Goal: Task Accomplishment & Management: Use online tool/utility

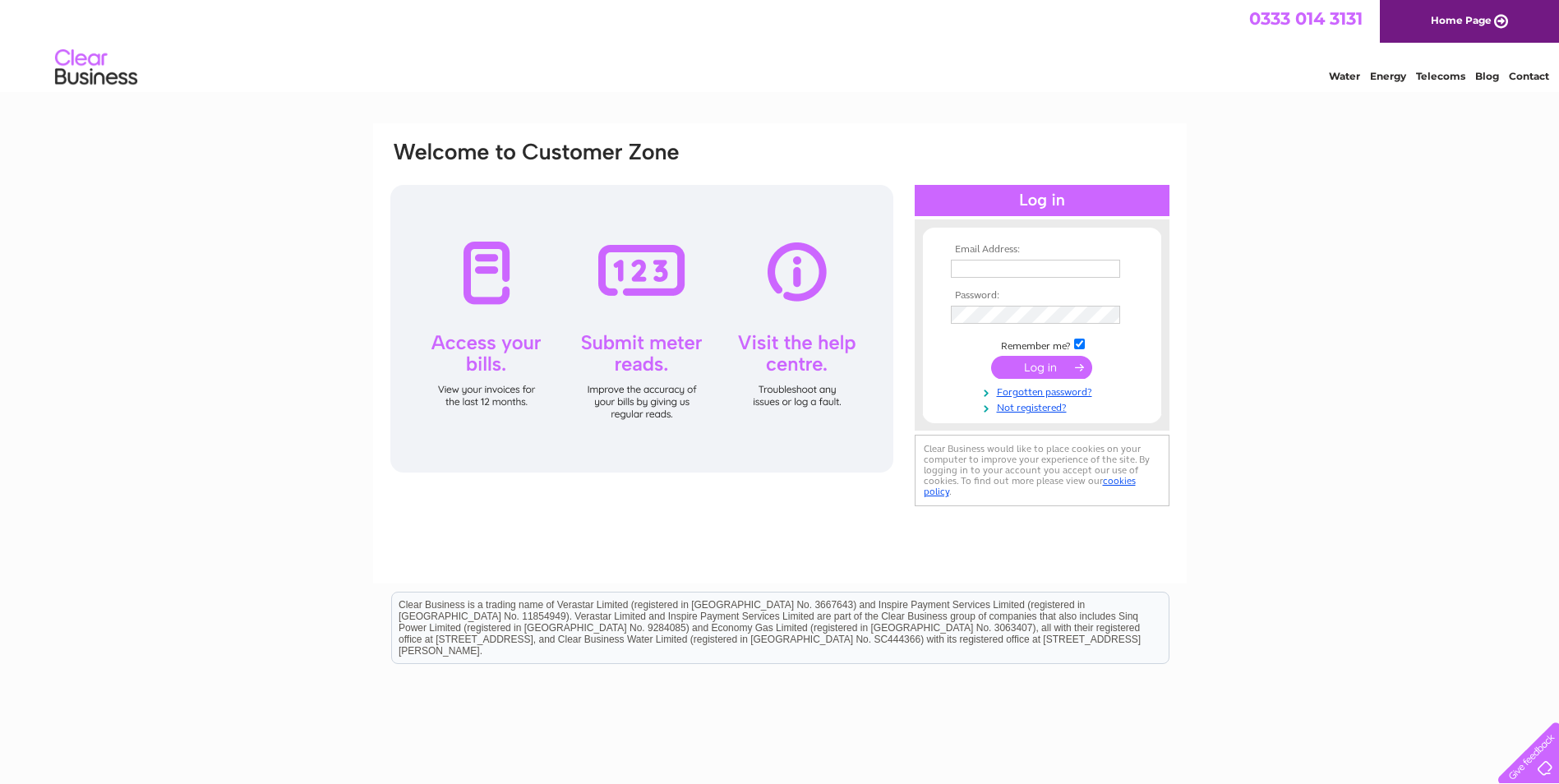
type input "[EMAIL_ADDRESS][DOMAIN_NAME]"
click at [1040, 359] on input "submit" at bounding box center [1042, 367] width 101 height 23
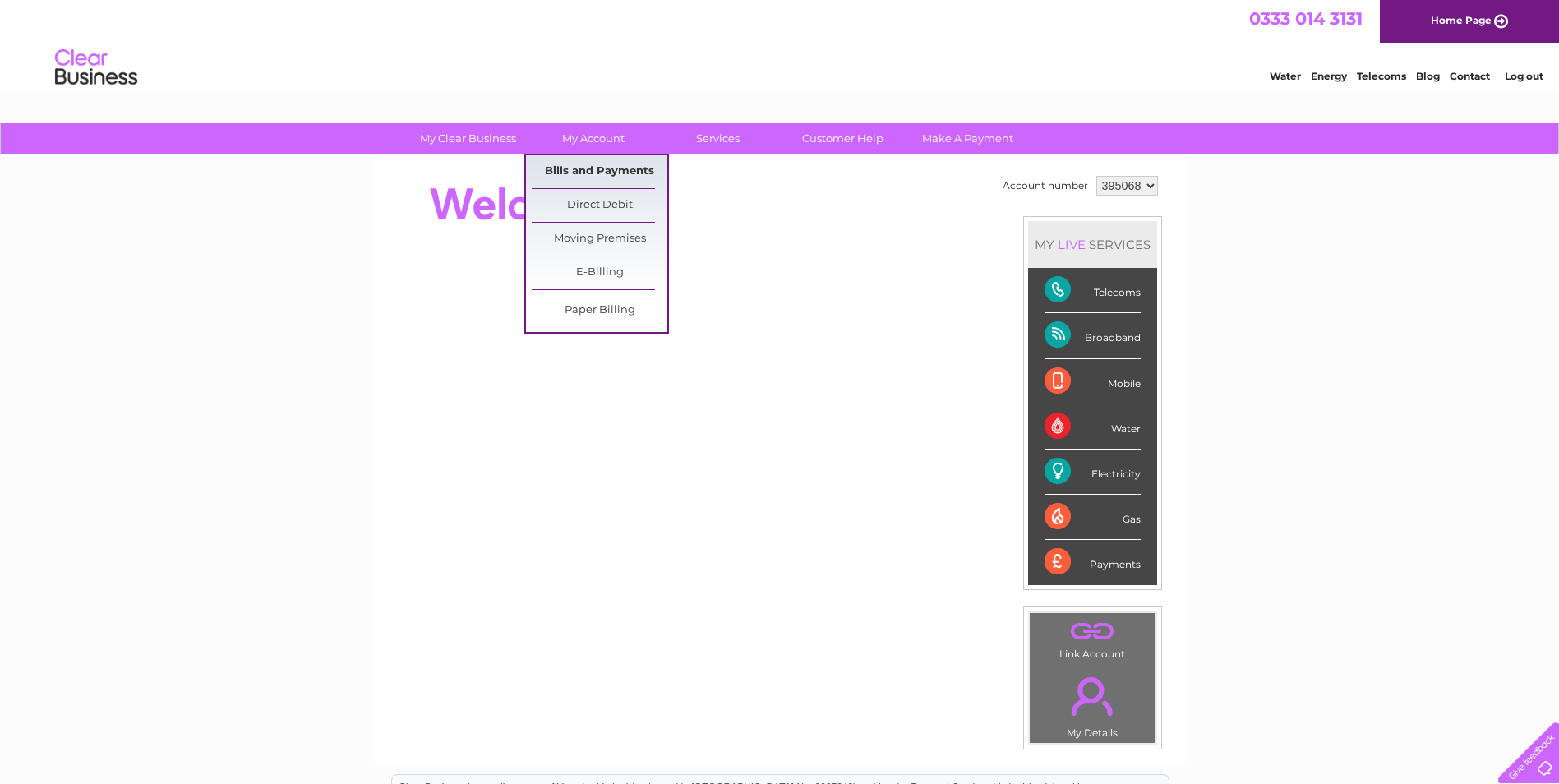
click at [574, 171] on link "Bills and Payments" at bounding box center [600, 172] width 136 height 33
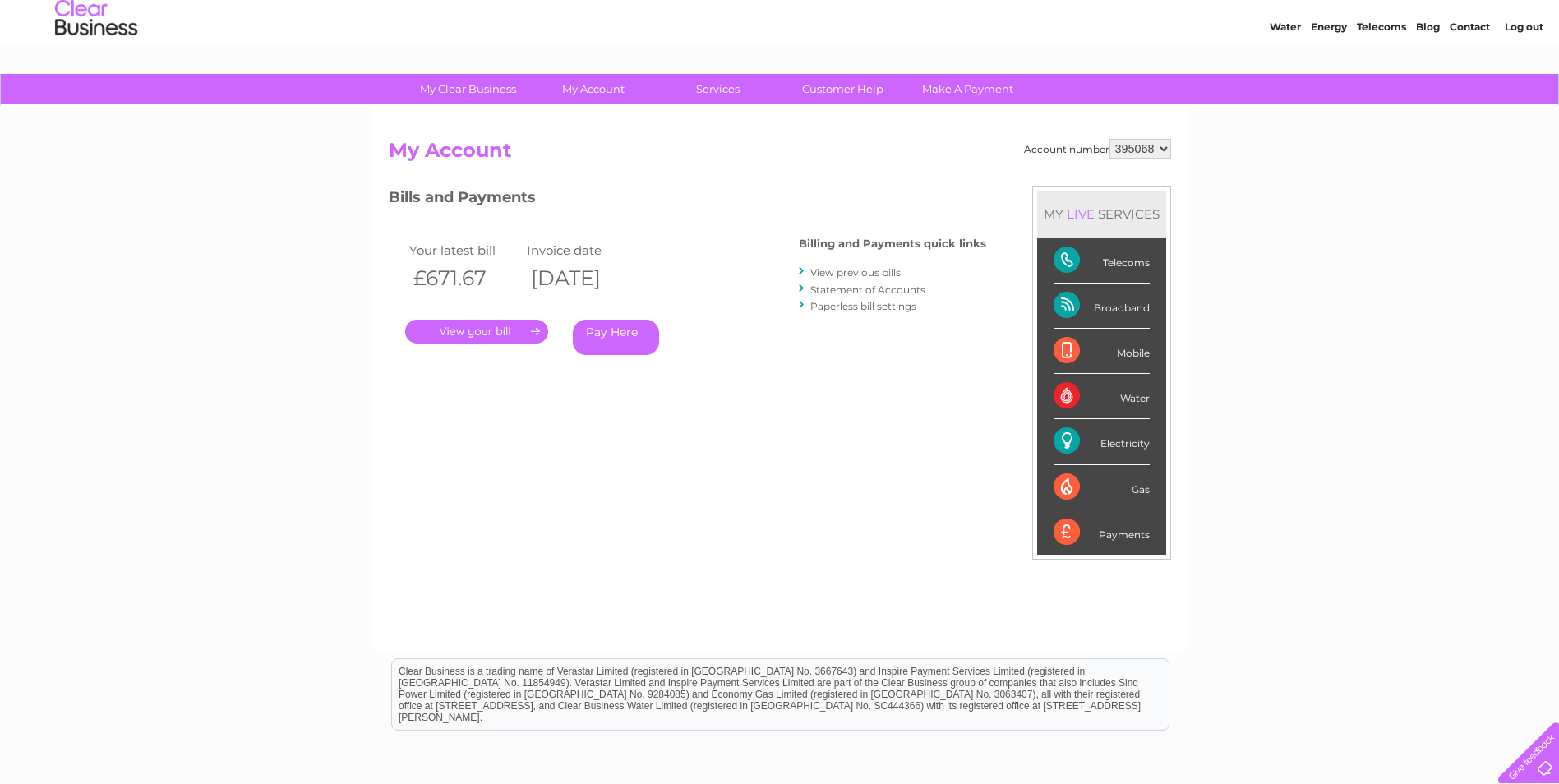
scroll to position [45, 0]
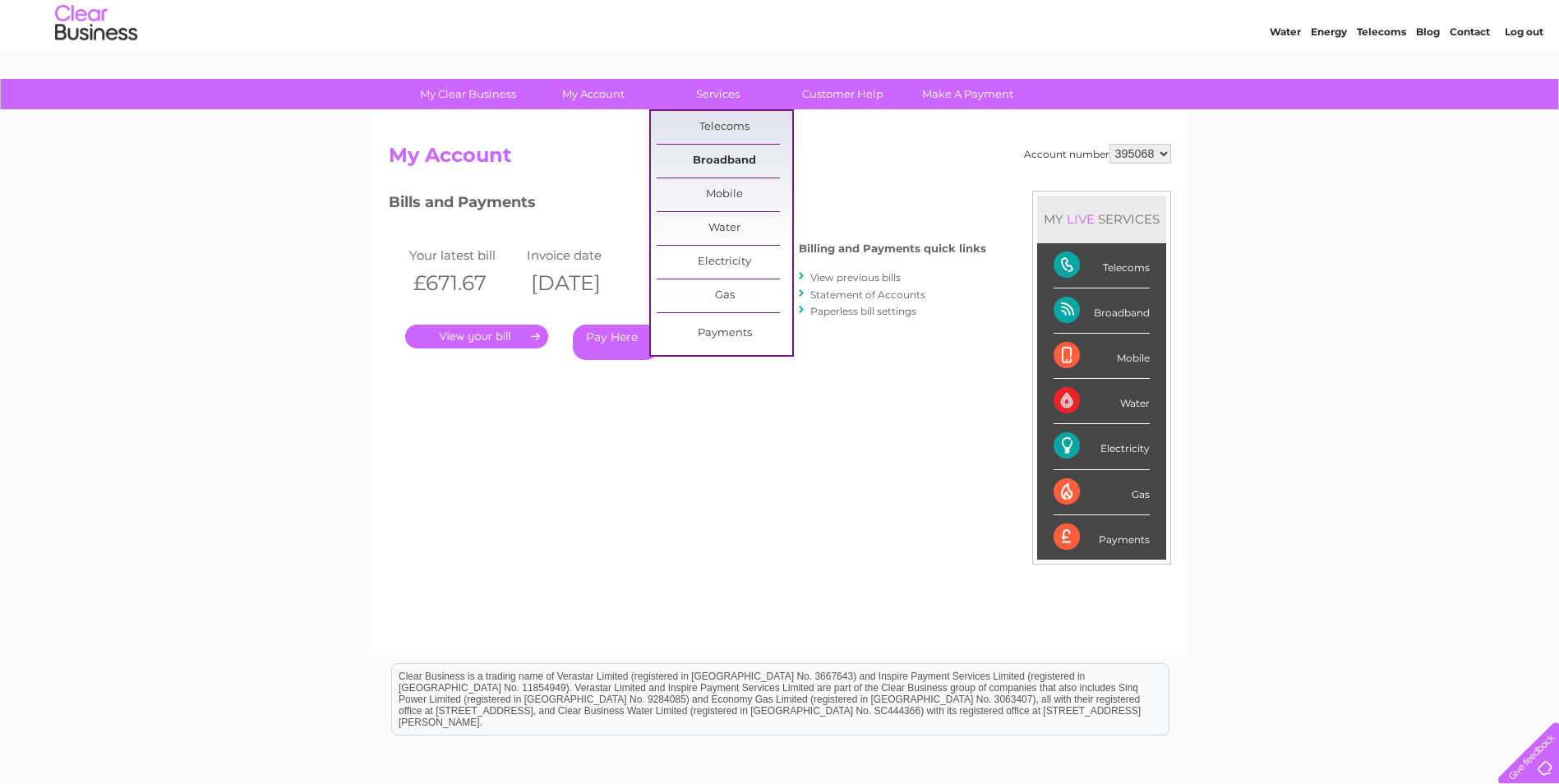
click at [710, 151] on link "Broadband" at bounding box center [725, 161] width 136 height 33
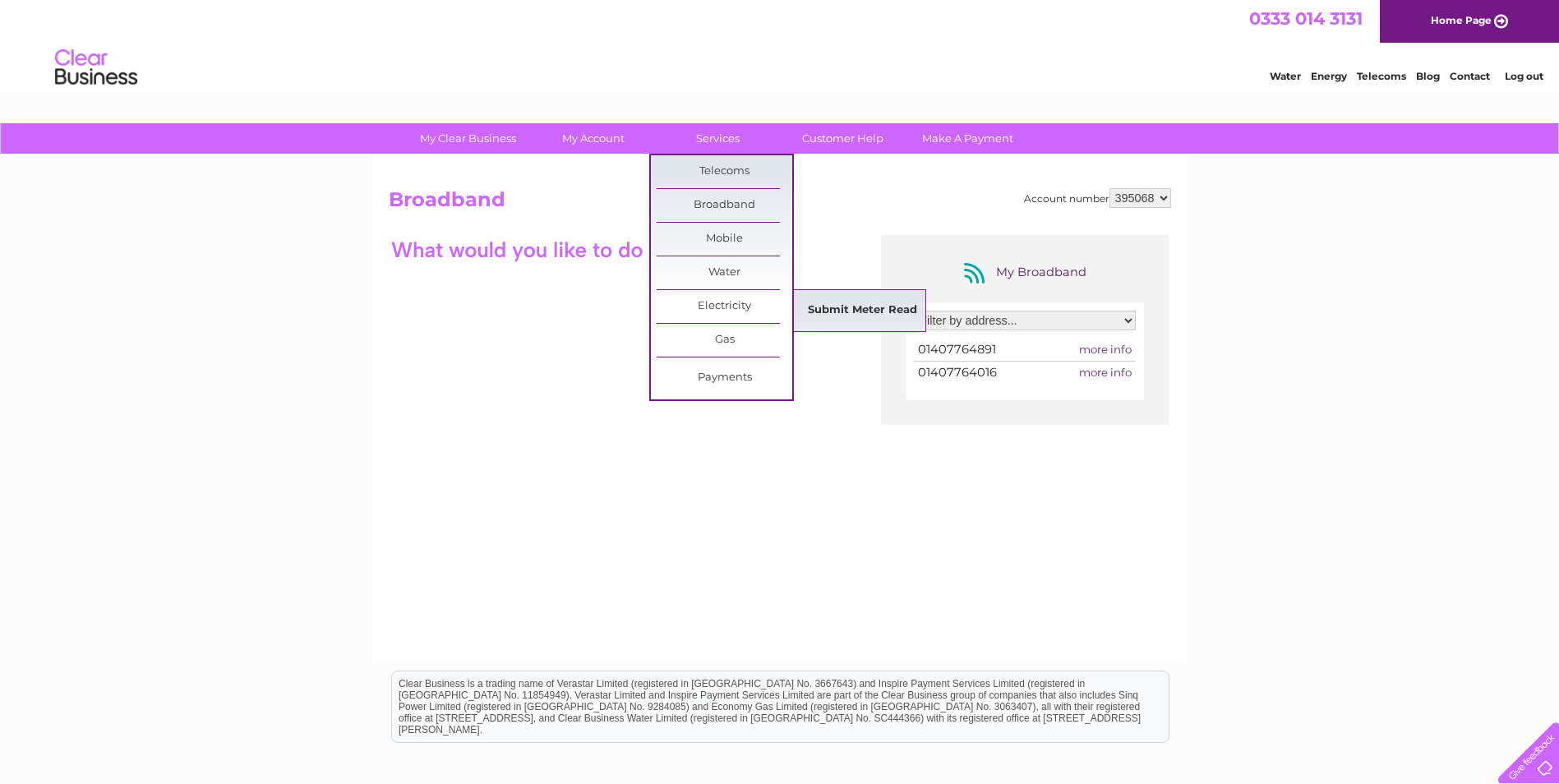
click at [855, 307] on link "Submit Meter Read" at bounding box center [863, 311] width 136 height 33
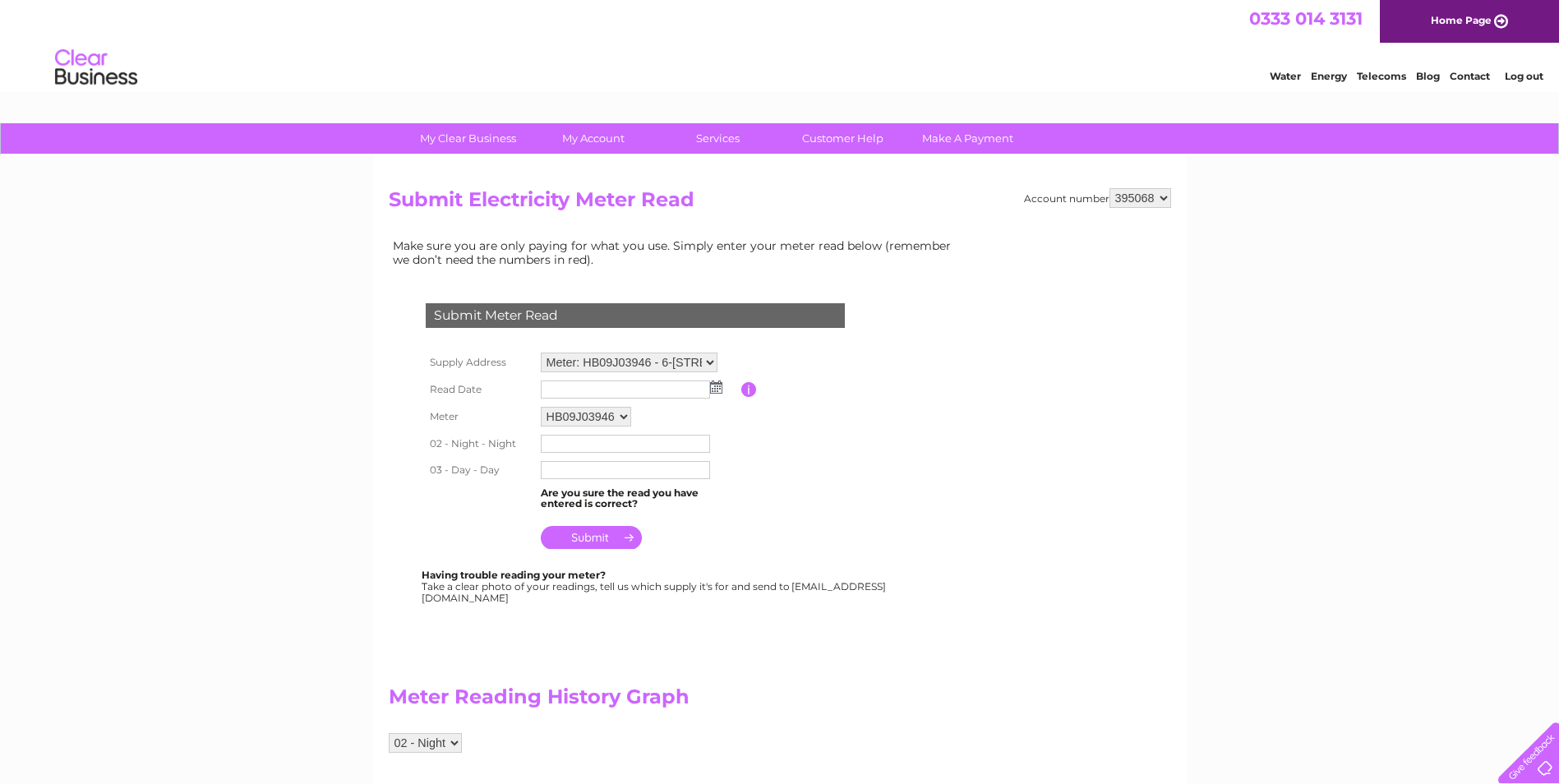
click at [711, 395] on td at bounding box center [638, 390] width 204 height 26
click at [715, 385] on img at bounding box center [716, 387] width 12 height 13
click at [663, 529] on link "28" at bounding box center [660, 531] width 23 height 17
type input "2025/08/28"
click at [605, 446] on input "text" at bounding box center [625, 444] width 170 height 18
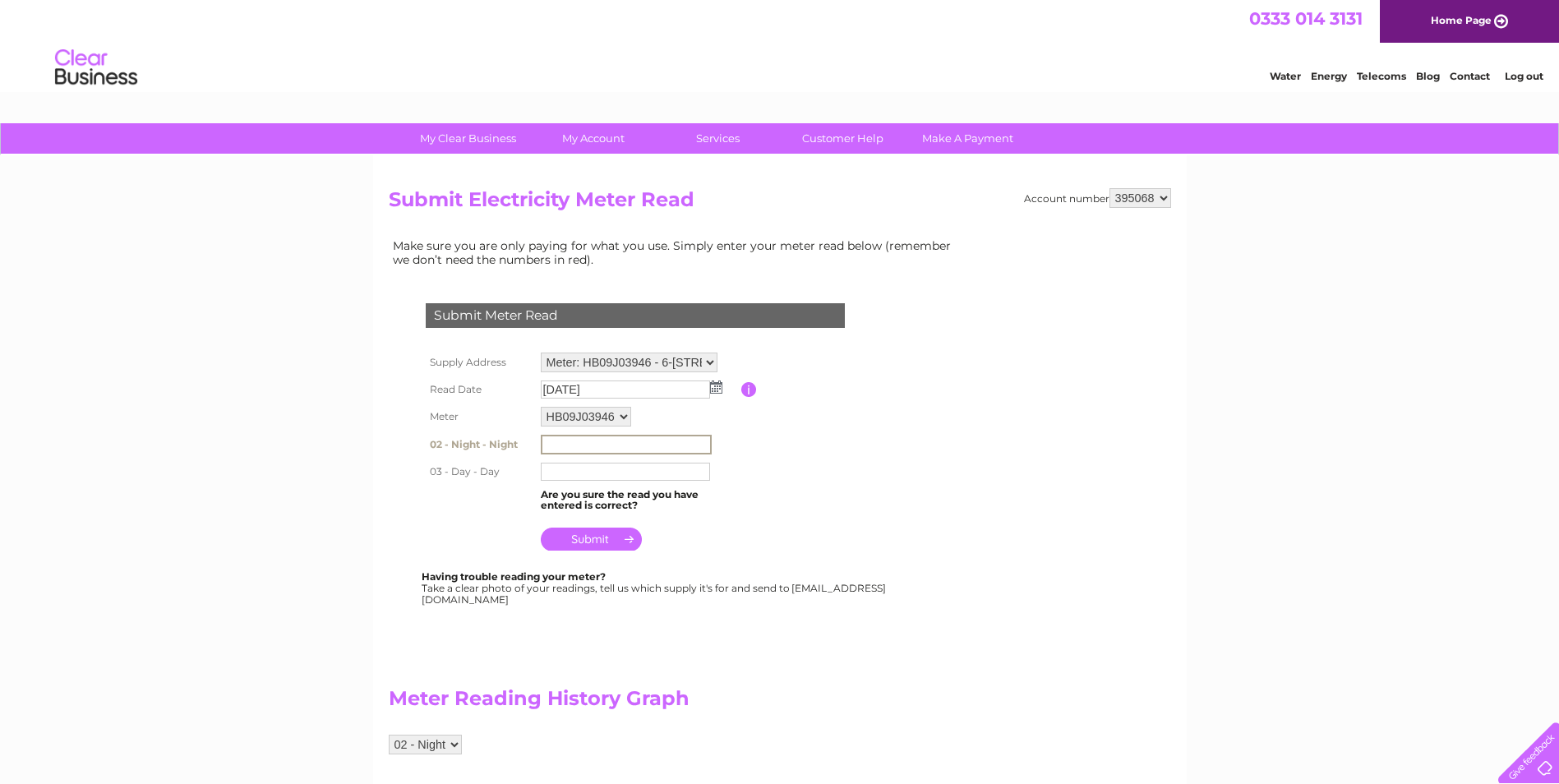
click at [557, 474] on input "text" at bounding box center [625, 472] width 170 height 18
type input "49110"
click at [579, 444] on input "text" at bounding box center [626, 445] width 171 height 20
type input "54823"
click at [588, 541] on input "submit" at bounding box center [591, 538] width 101 height 23
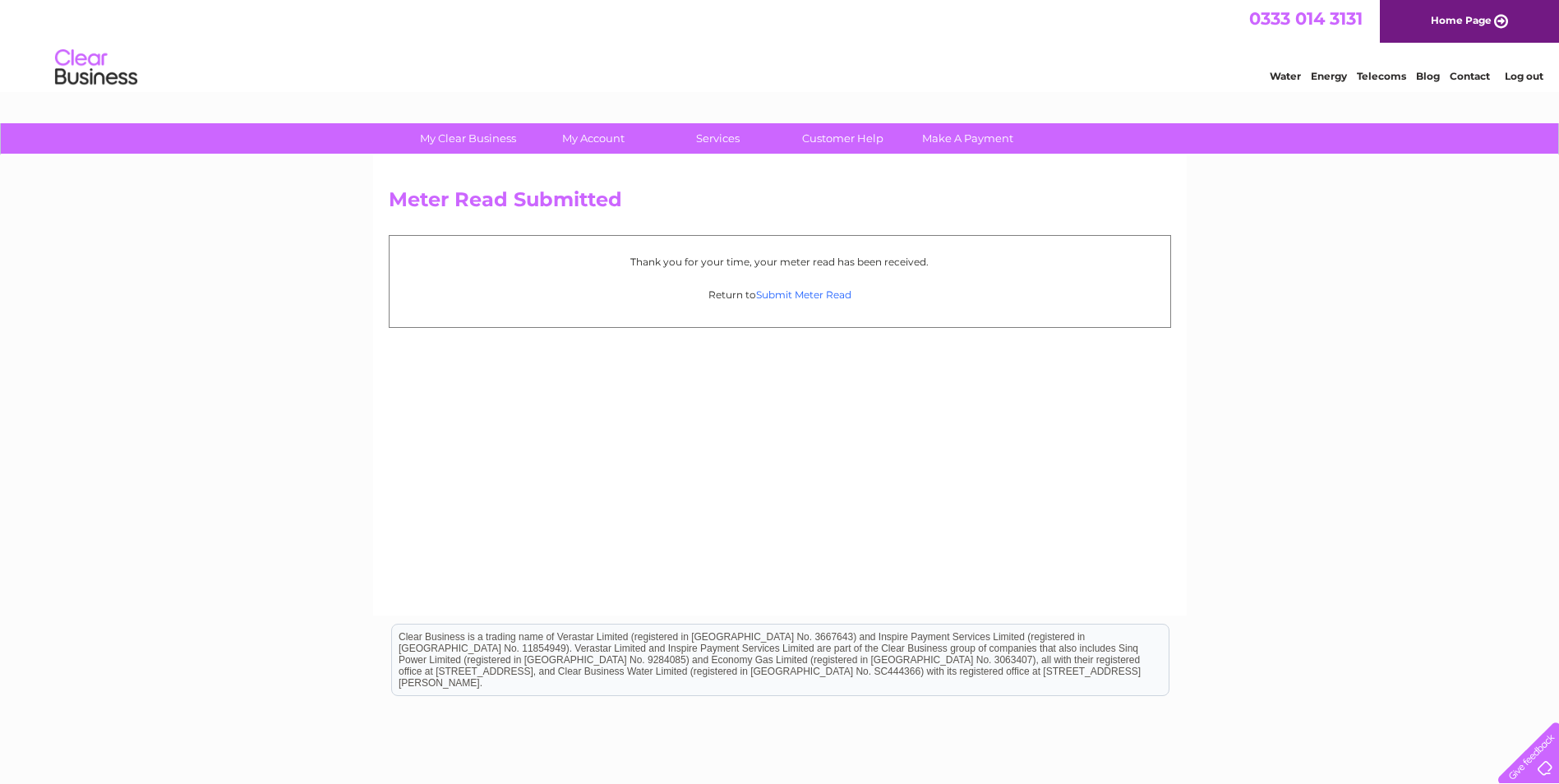
click at [795, 296] on link "Submit Meter Read" at bounding box center [803, 294] width 95 height 12
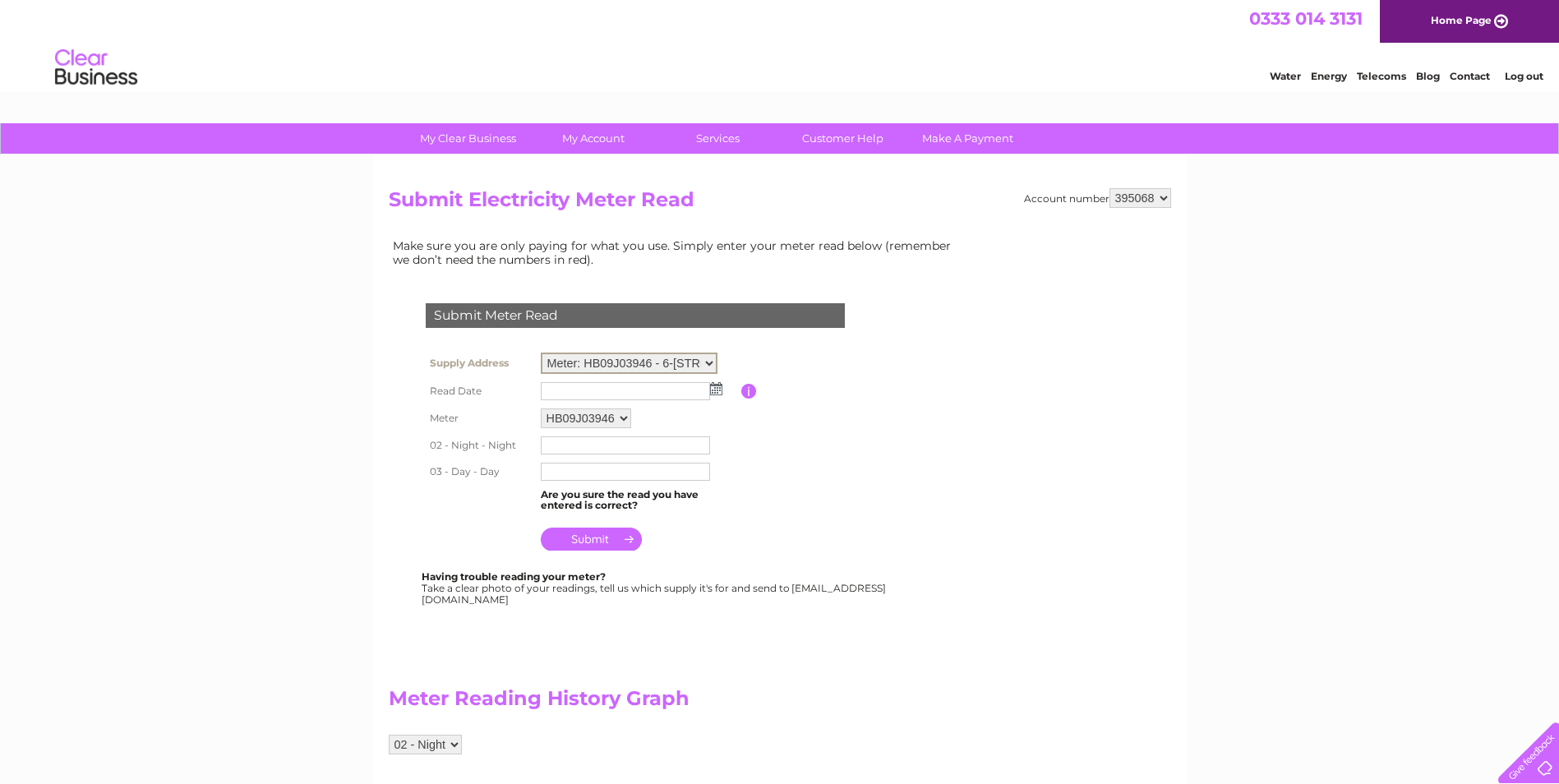
click at [708, 358] on select "Meter: HB09J03946 - 6-8 Stanley Street, Holyhead, Gwynedd, LL65 1HG Meter: 21M0…" at bounding box center [629, 363] width 177 height 22
select select "132117"
click at [541, 352] on select "Meter: HB09J03946 - 6-8 Stanley Street, Holyhead, Gwynedd, LL65 1HG Meter: 21M0…" at bounding box center [629, 363] width 177 height 22
click at [715, 388] on img at bounding box center [716, 387] width 12 height 13
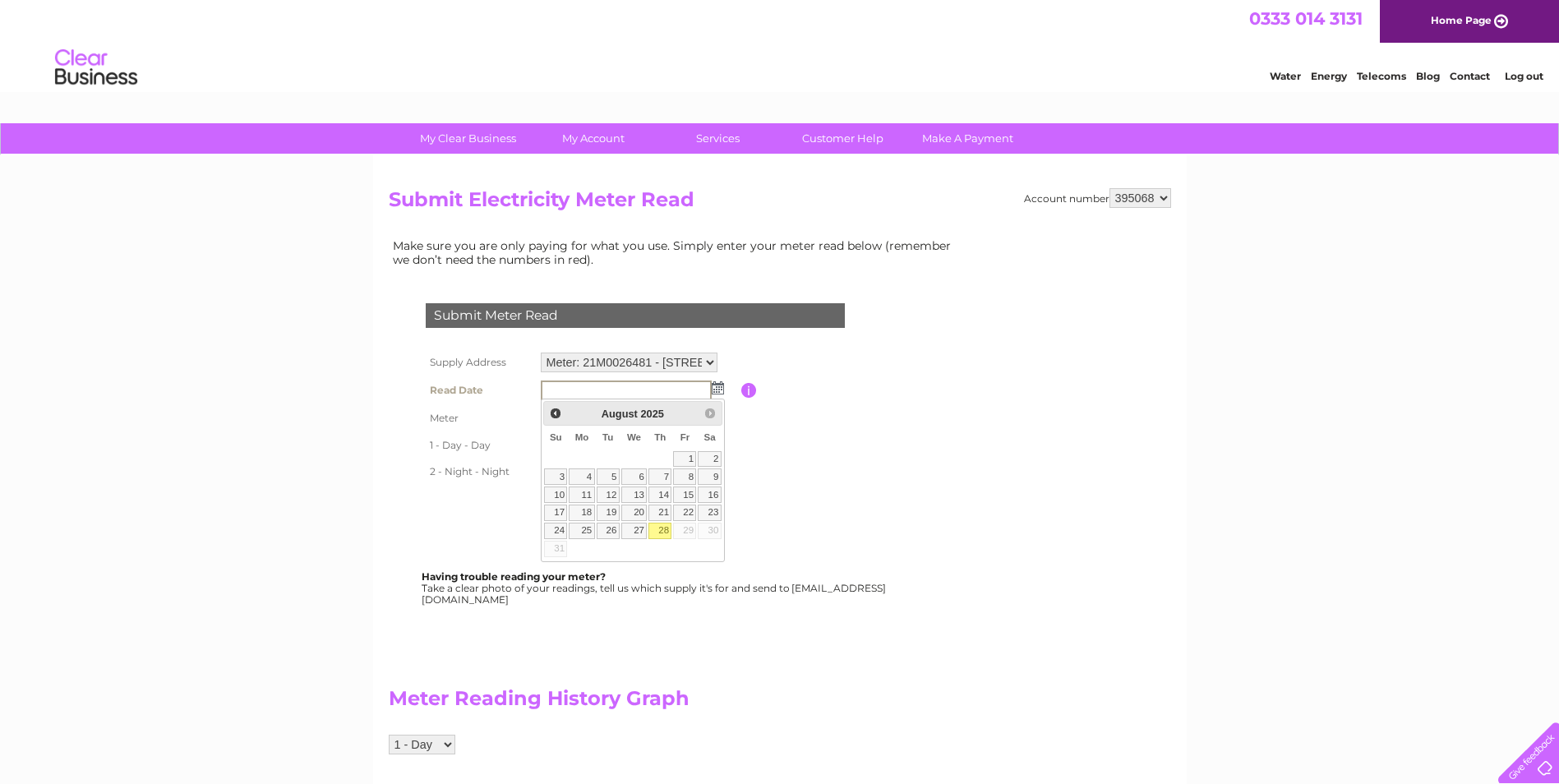
click at [665, 528] on link "28" at bounding box center [660, 531] width 23 height 17
type input "2025/08/28"
click at [563, 444] on input "text" at bounding box center [625, 444] width 170 height 18
type input "38405"
click at [554, 466] on input "text" at bounding box center [625, 472] width 170 height 18
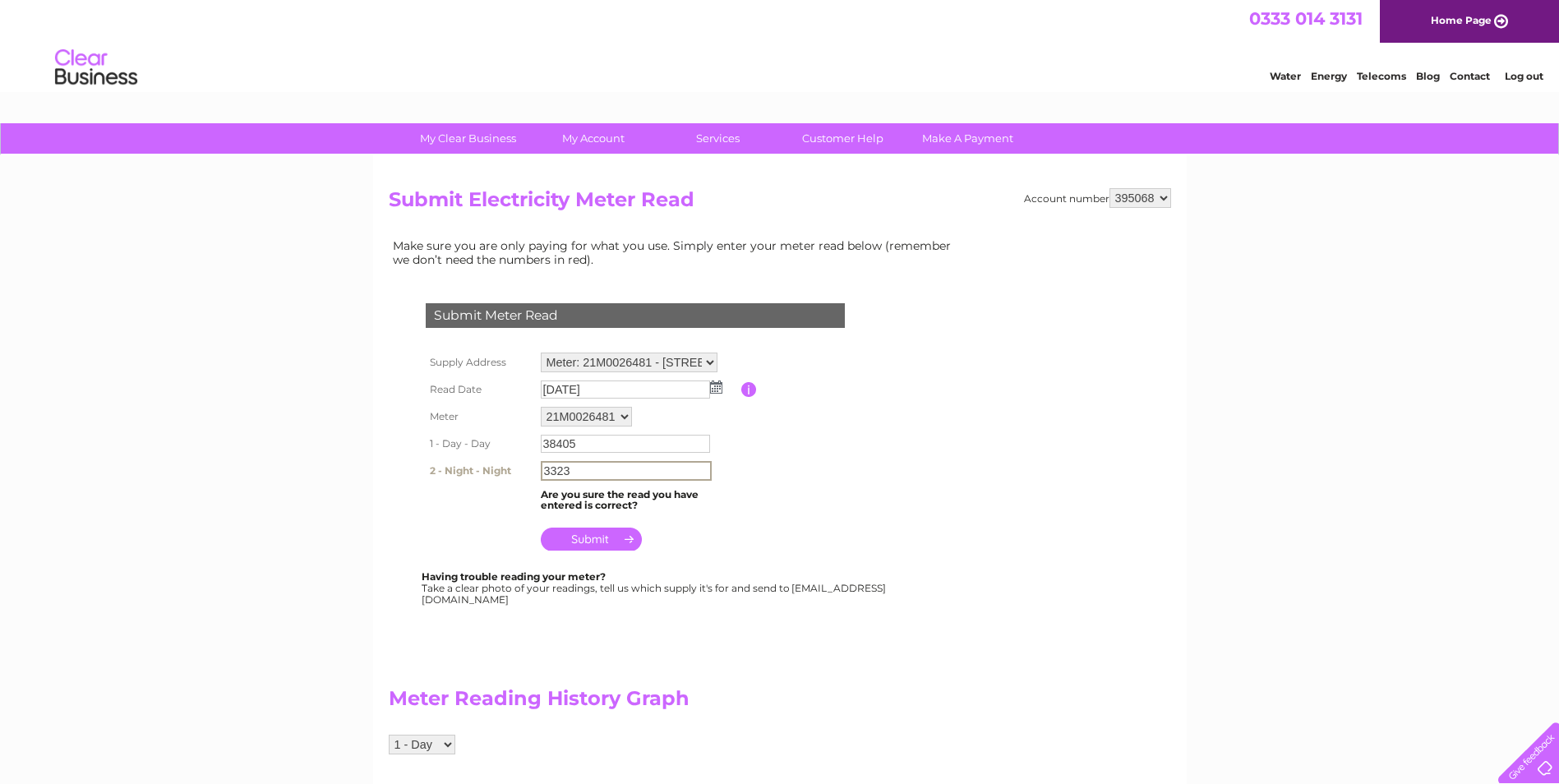
type input "3323"
click at [770, 473] on table "Supply Address Meter: HB09J03946 - 6-8 Stanley Street, Holyhead, Gwynedd, LL65 …" at bounding box center [655, 451] width 467 height 205
click at [564, 530] on input "submit" at bounding box center [591, 538] width 101 height 23
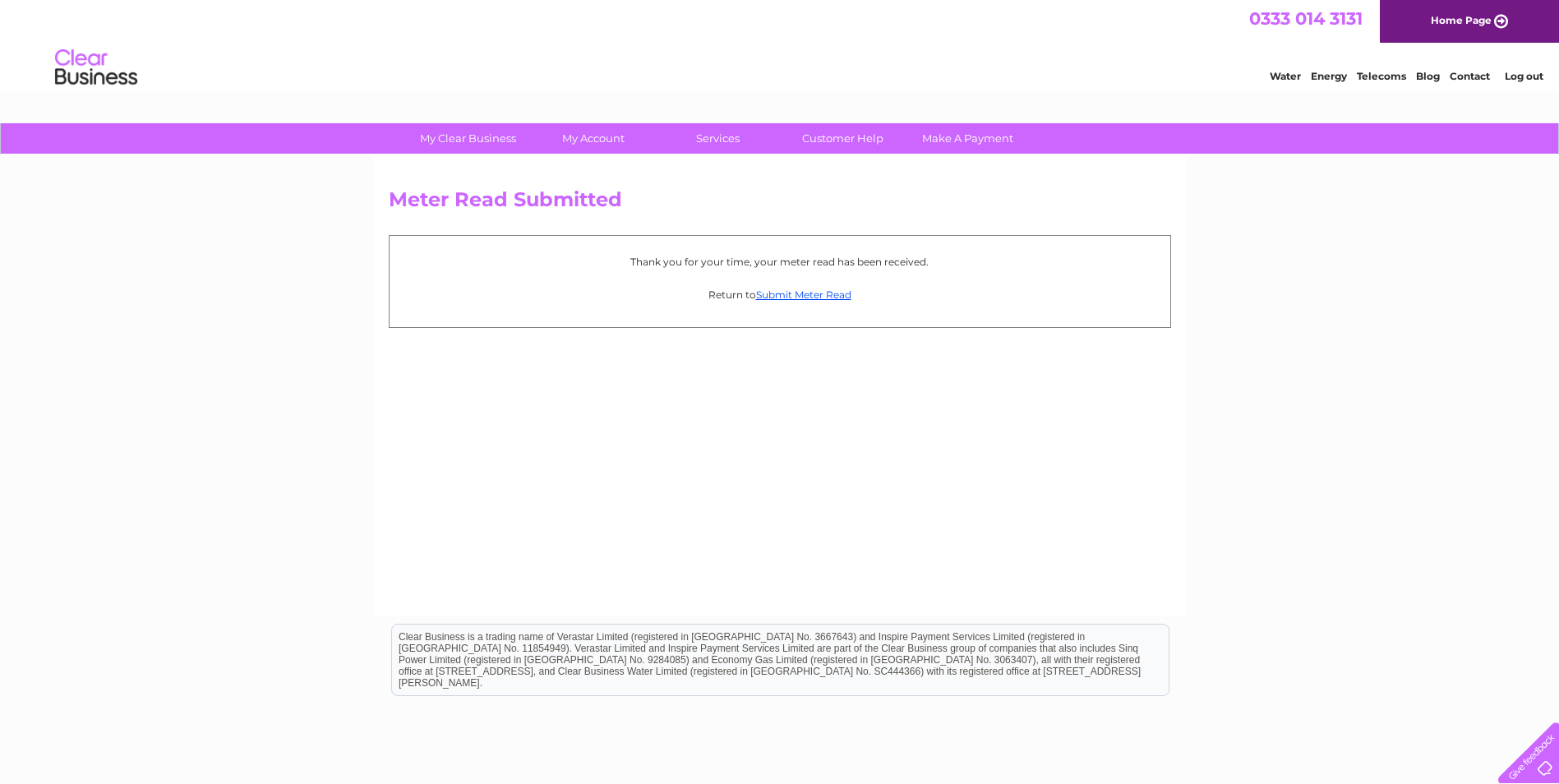
click at [1527, 79] on link "Log out" at bounding box center [1524, 75] width 39 height 12
